Goal: Task Accomplishment & Management: Manage account settings

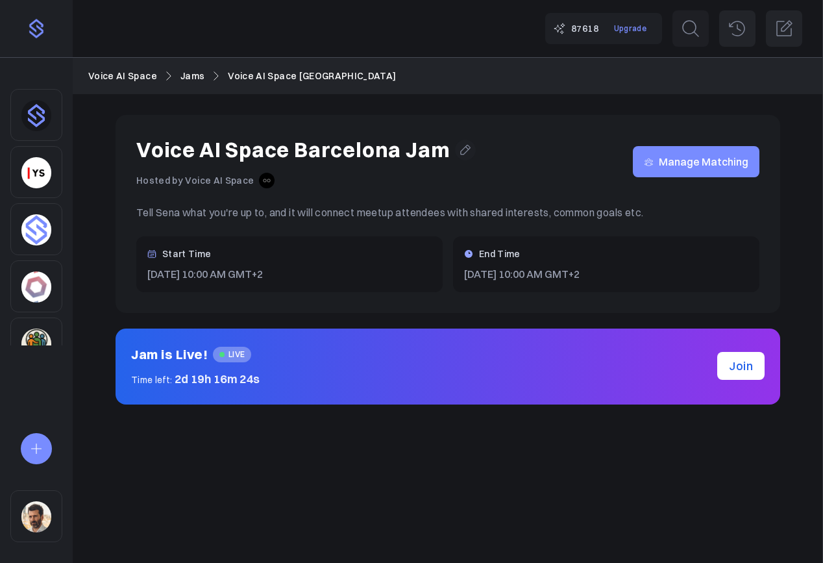
click at [130, 75] on link "Voice AI Space" at bounding box center [122, 76] width 69 height 14
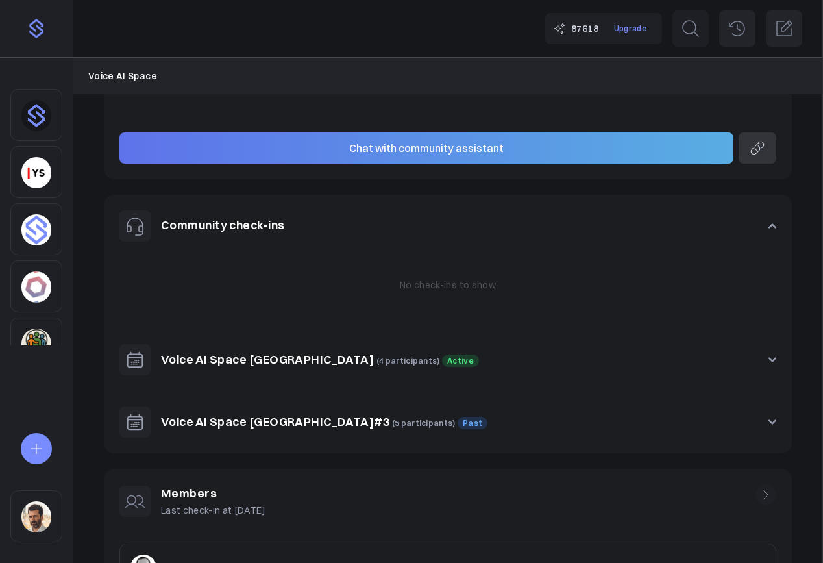
scroll to position [360, 0]
click at [769, 363] on button "Voice AI Space [GEOGRAPHIC_DATA] (4 participants) Active" at bounding box center [448, 359] width 688 height 62
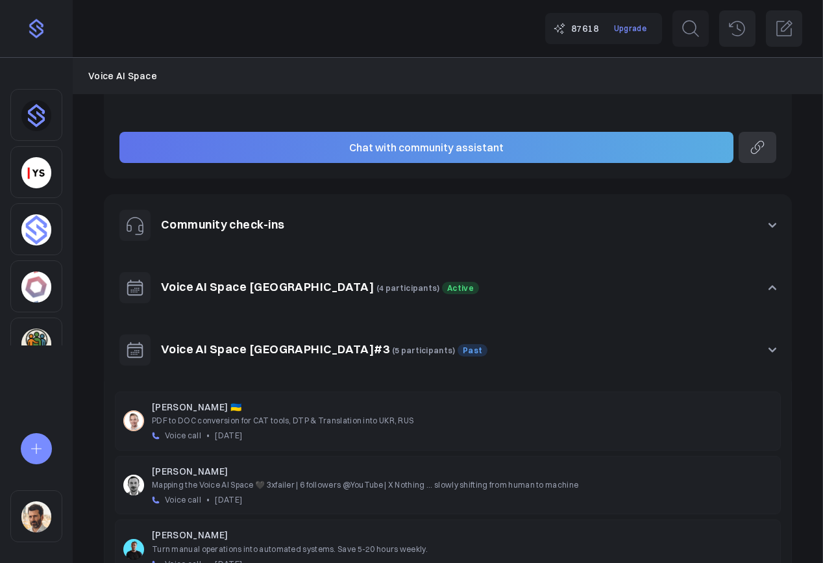
click at [233, 289] on link "Voice AI Space [GEOGRAPHIC_DATA]" at bounding box center [267, 286] width 213 height 15
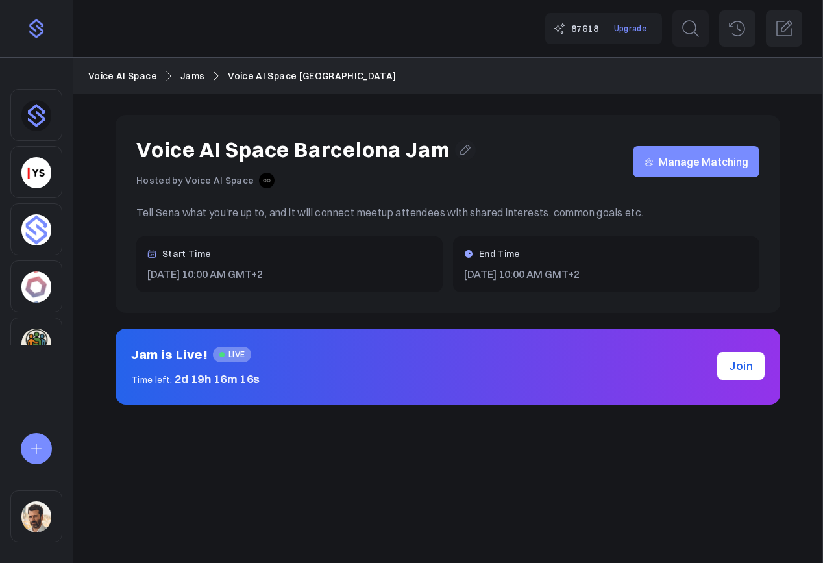
click at [687, 162] on span "Manage Matching" at bounding box center [704, 162] width 90 height 0
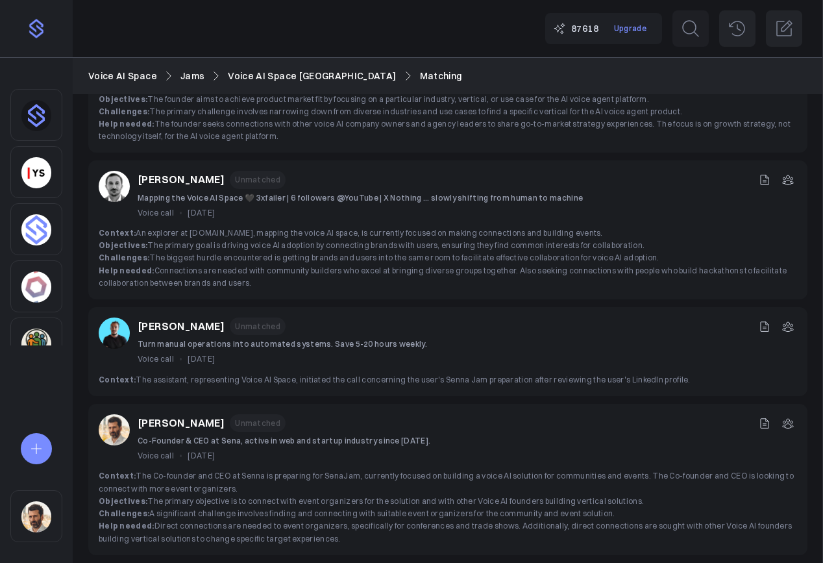
scroll to position [227, 0]
